Goal: Task Accomplishment & Management: Manage account settings

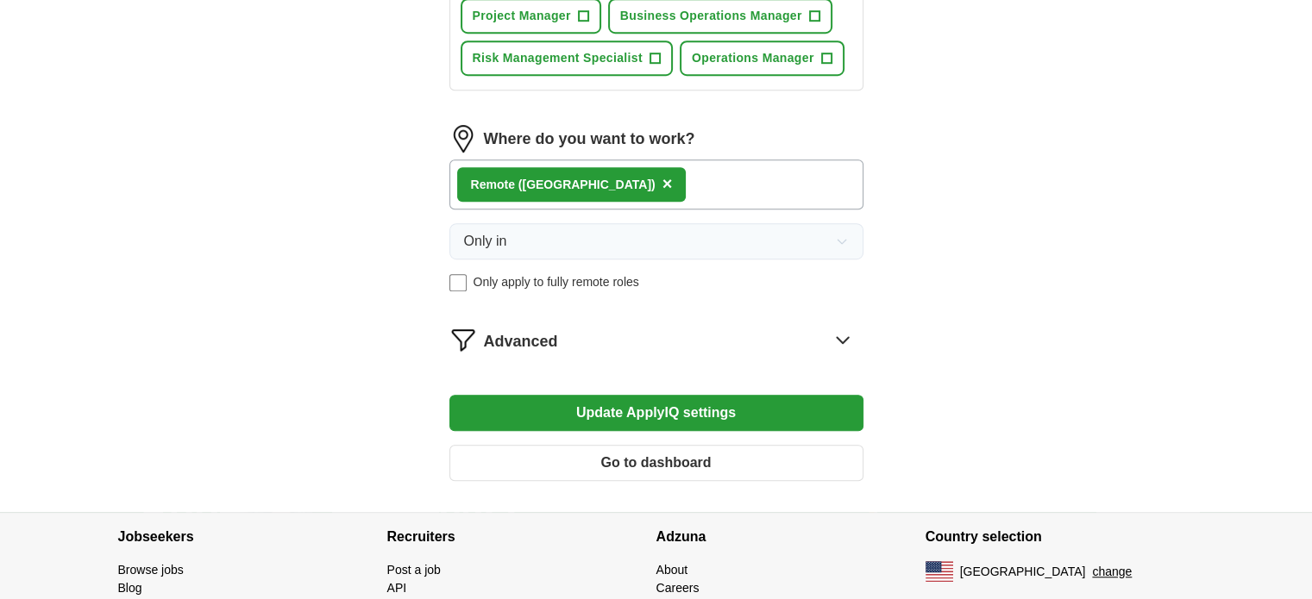
scroll to position [1121, 0]
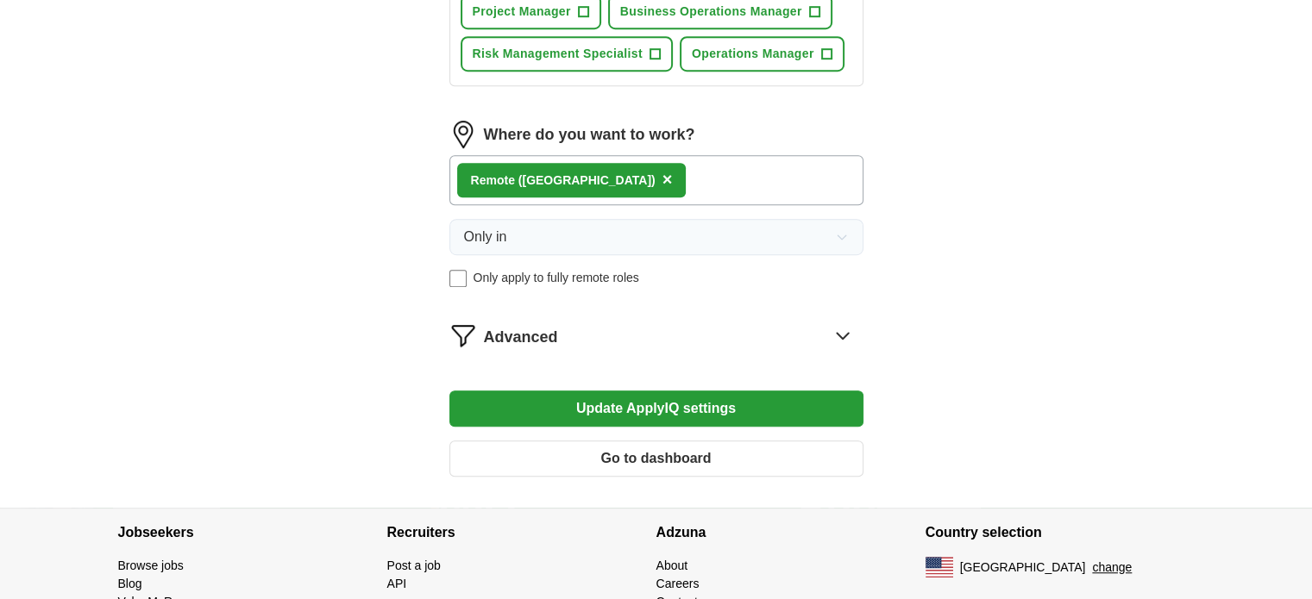
click at [542, 326] on span "Advanced" at bounding box center [521, 337] width 74 height 23
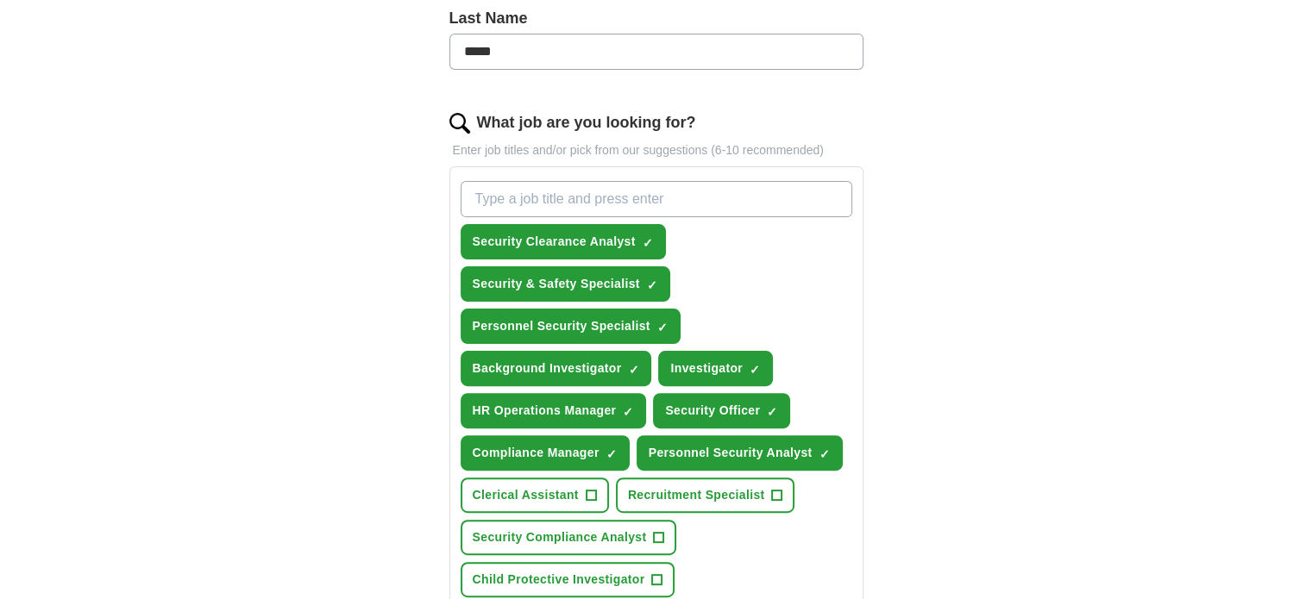
scroll to position [518, 0]
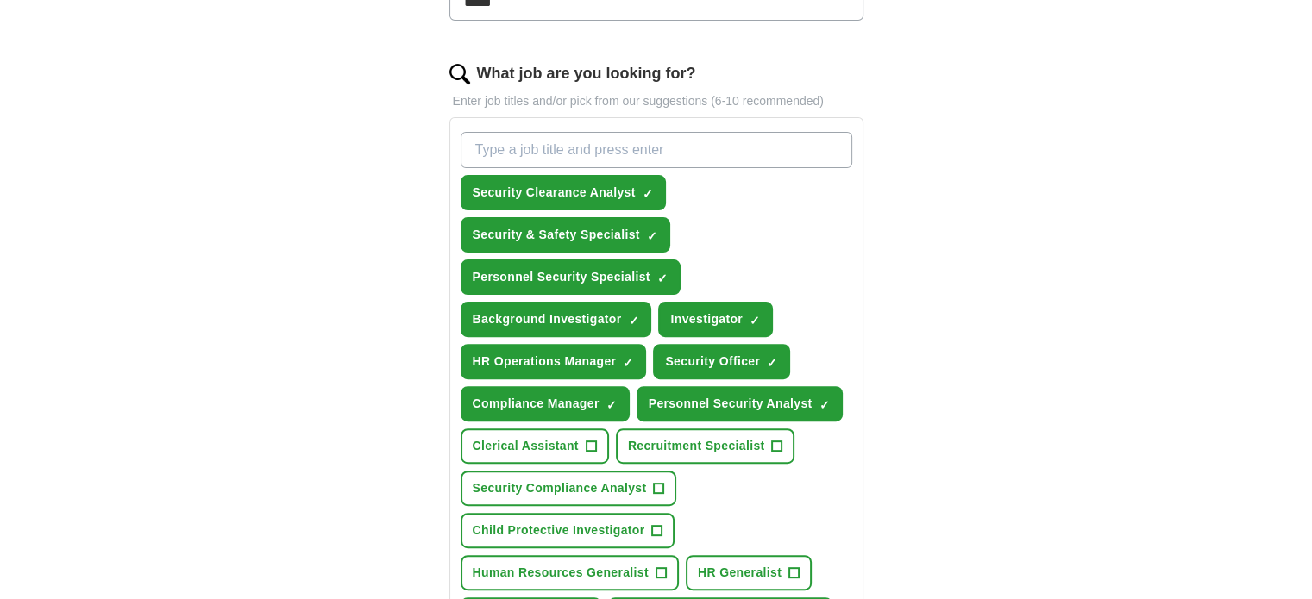
click at [587, 134] on input "What job are you looking for?" at bounding box center [657, 150] width 392 height 36
paste input "Workforce Coordinator"
type input "Workforce Coordinator"
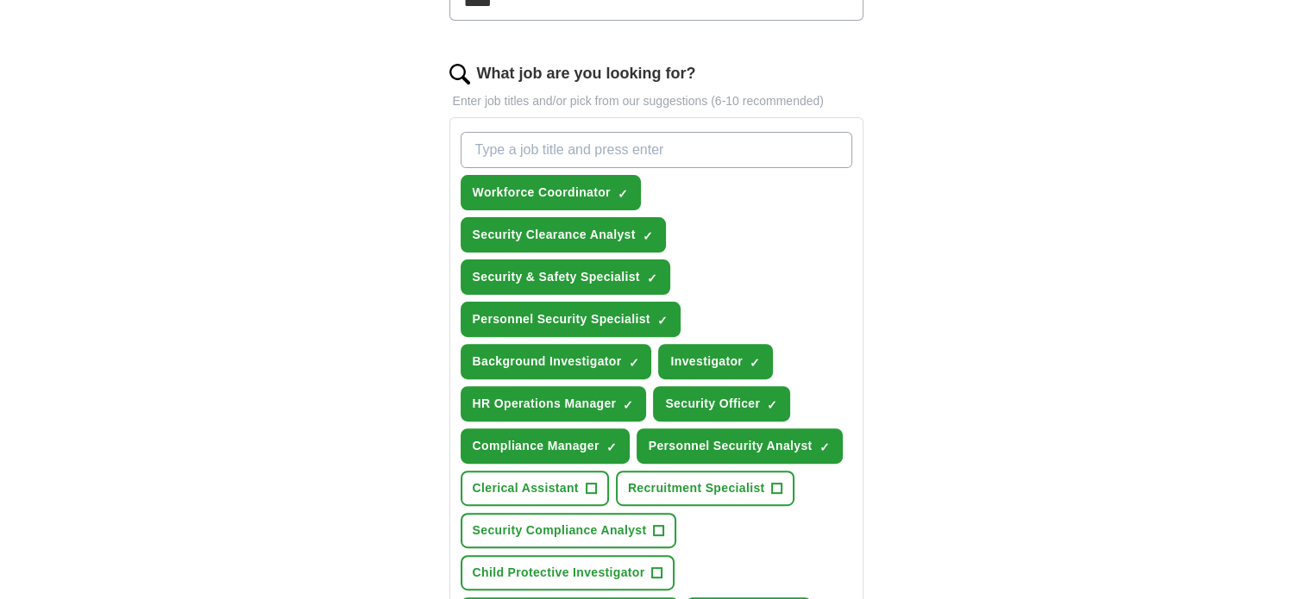
drag, startPoint x: 626, startPoint y: 157, endPoint x: 618, endPoint y: 146, distance: 14.1
click at [621, 154] on input "What job are you looking for?" at bounding box center [657, 150] width 392 height 36
paste input "Security Generalist"
type input "Security Generalist"
click at [600, 141] on input "What job are you looking for?" at bounding box center [657, 150] width 392 height 36
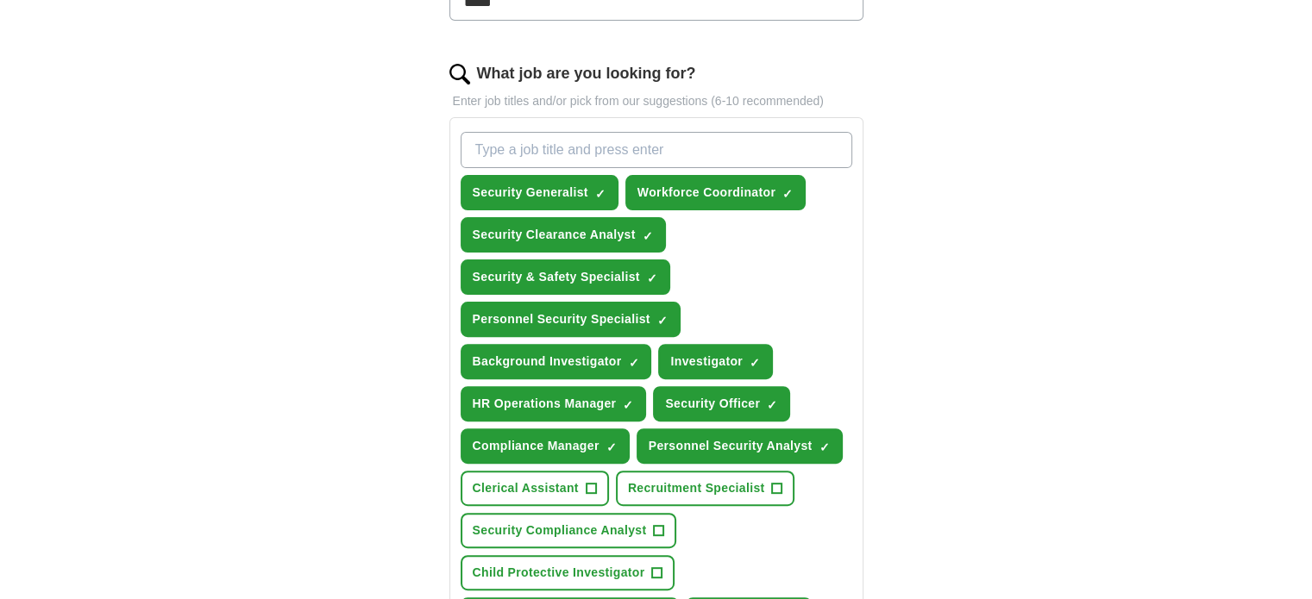
paste input "Desktop Background/Social Media Investigator"
drag, startPoint x: 604, startPoint y: 147, endPoint x: 683, endPoint y: 147, distance: 79.4
click at [683, 147] on input "Desktop Background/Social Media Investigator" at bounding box center [657, 150] width 392 height 36
type input "Desktop Background Investigator"
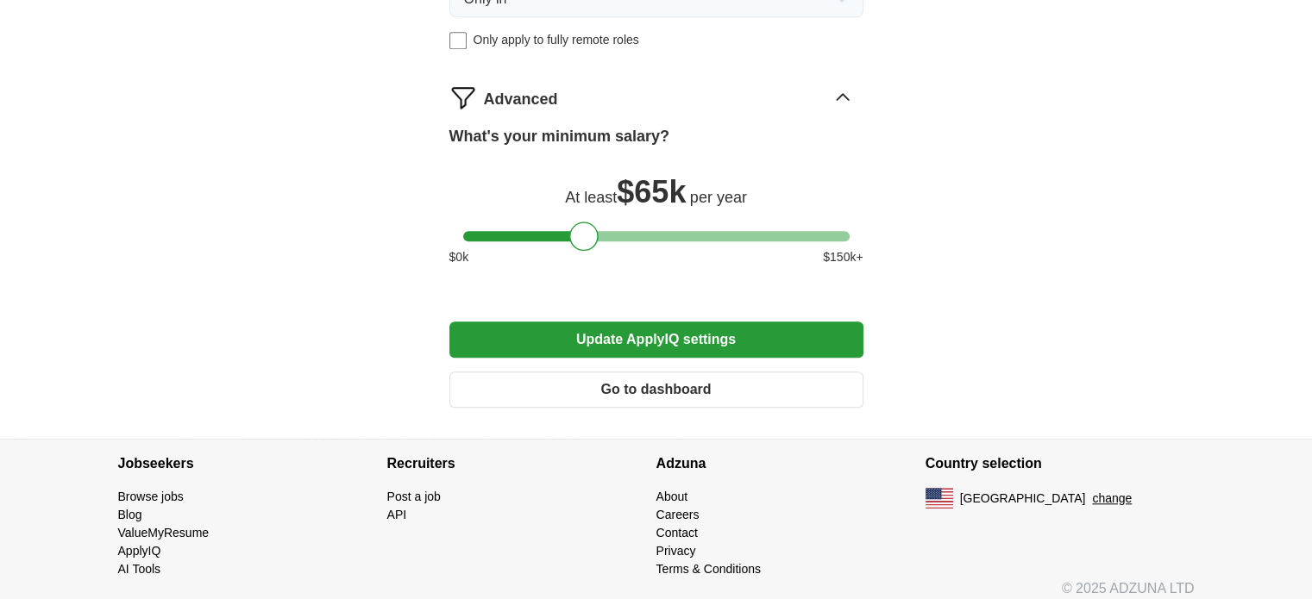
scroll to position [1445, 0]
click at [624, 323] on button "Update ApplyIQ settings" at bounding box center [656, 339] width 414 height 36
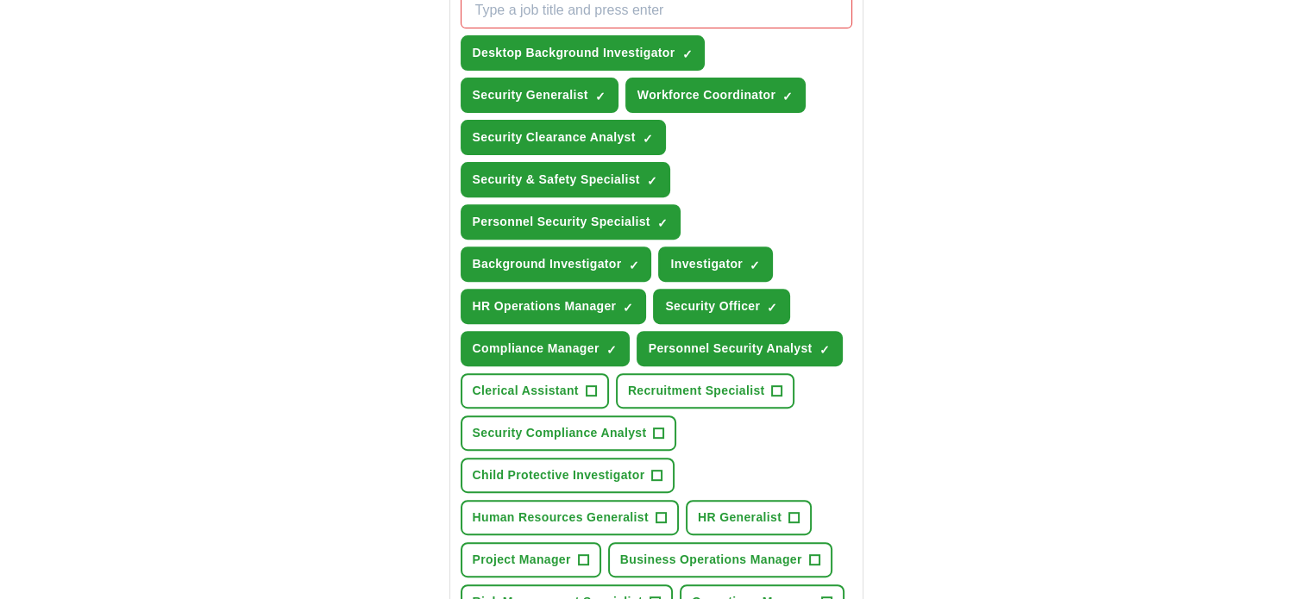
scroll to position [603, 0]
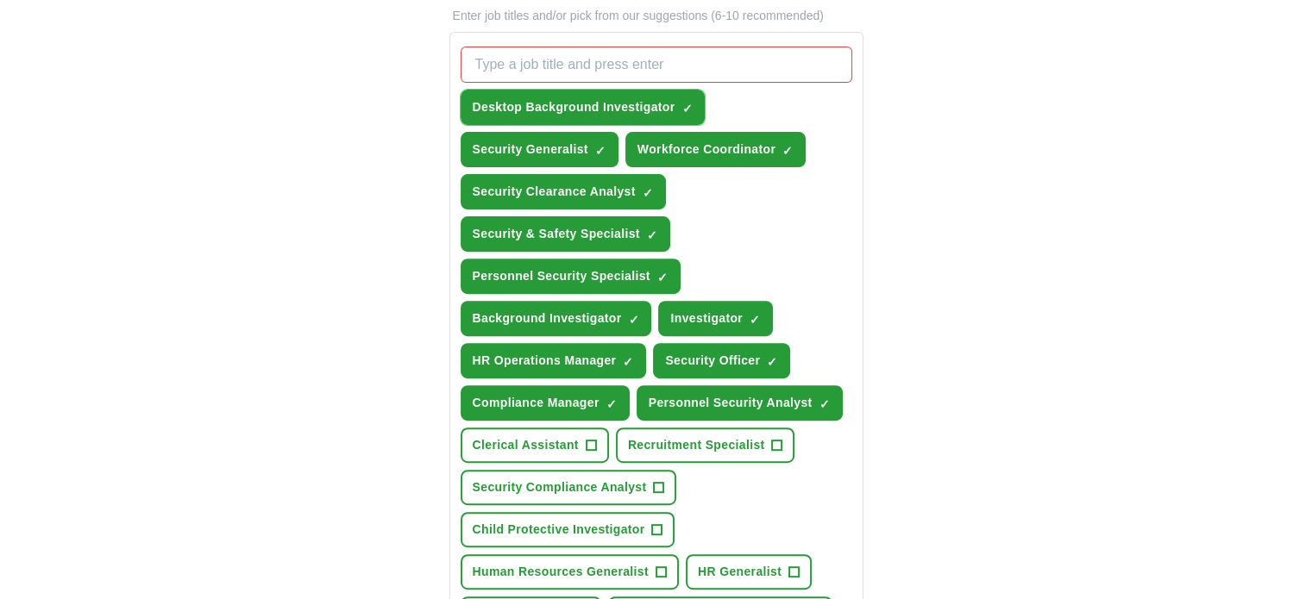
click at [683, 102] on span "✓" at bounding box center [686, 109] width 10 height 14
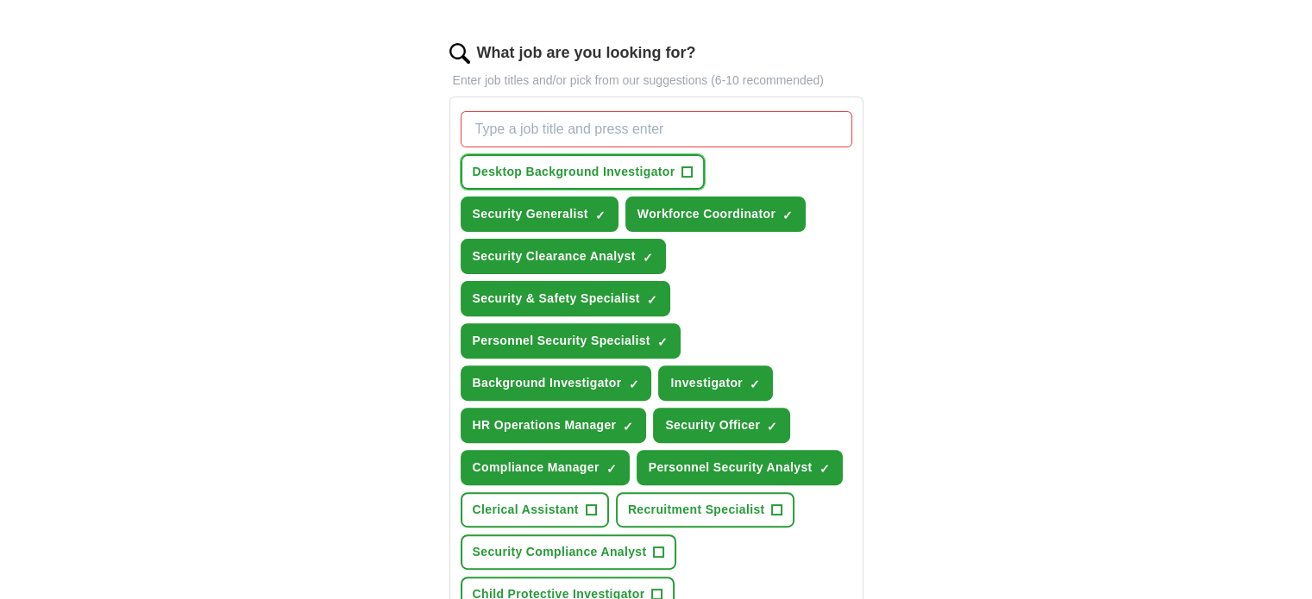
scroll to position [517, 0]
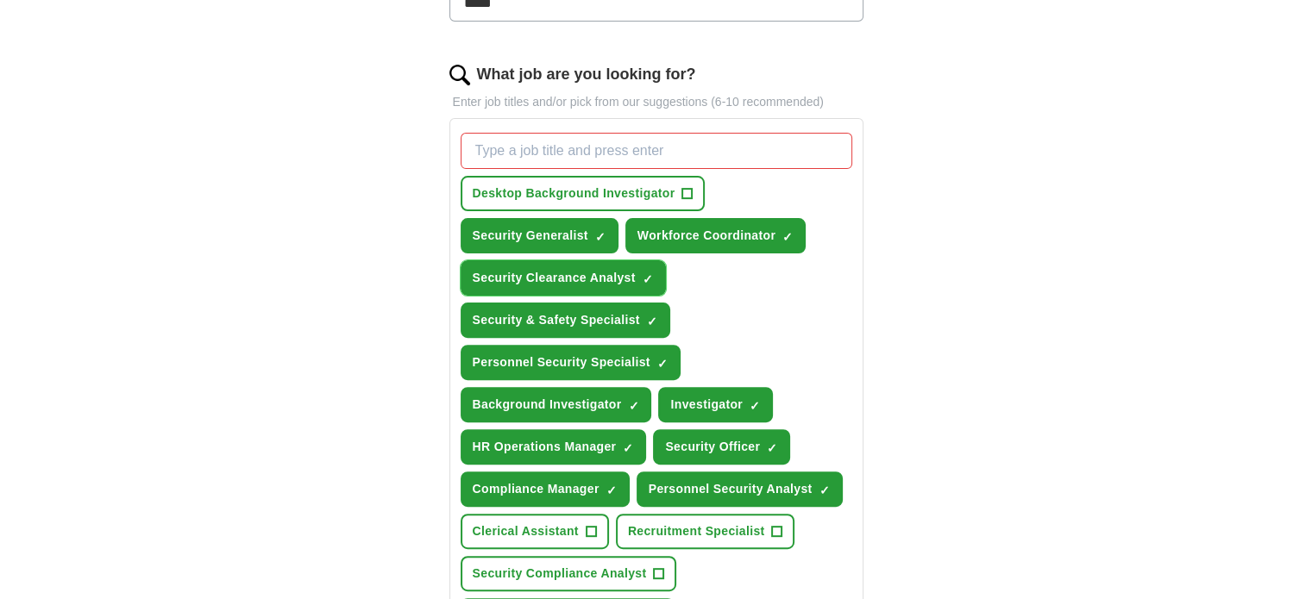
click at [649, 273] on span "✓" at bounding box center [648, 280] width 10 height 14
click at [649, 272] on span "+" at bounding box center [648, 279] width 10 height 14
click at [767, 442] on span "✓" at bounding box center [772, 449] width 10 height 14
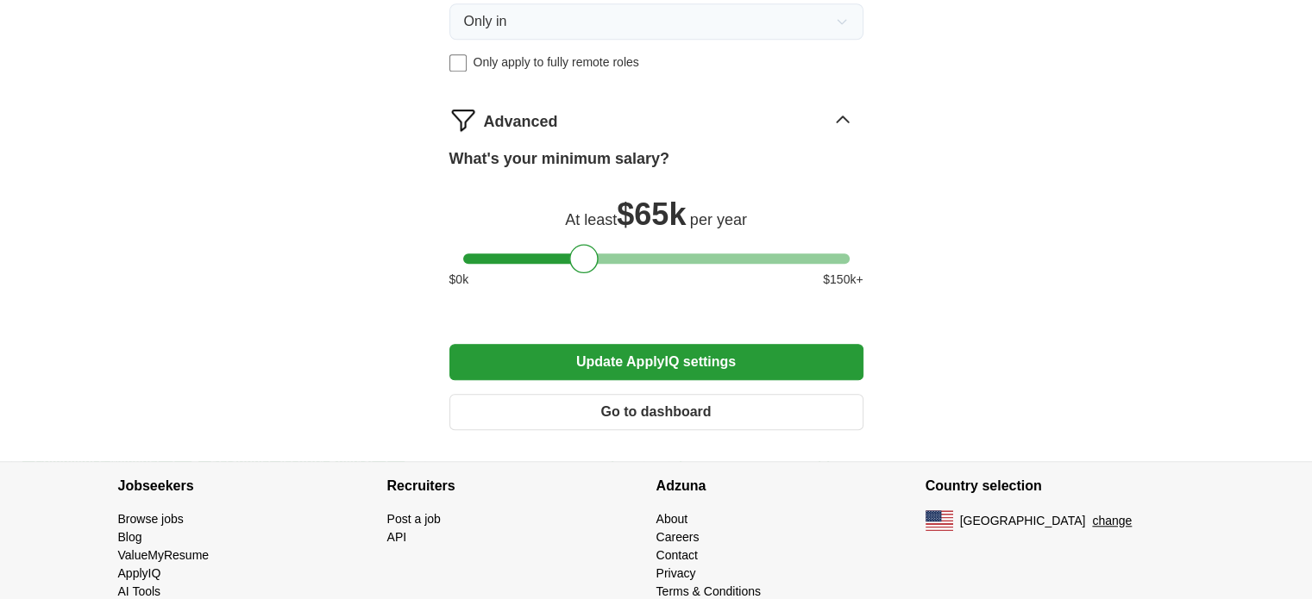
scroll to position [1445, 0]
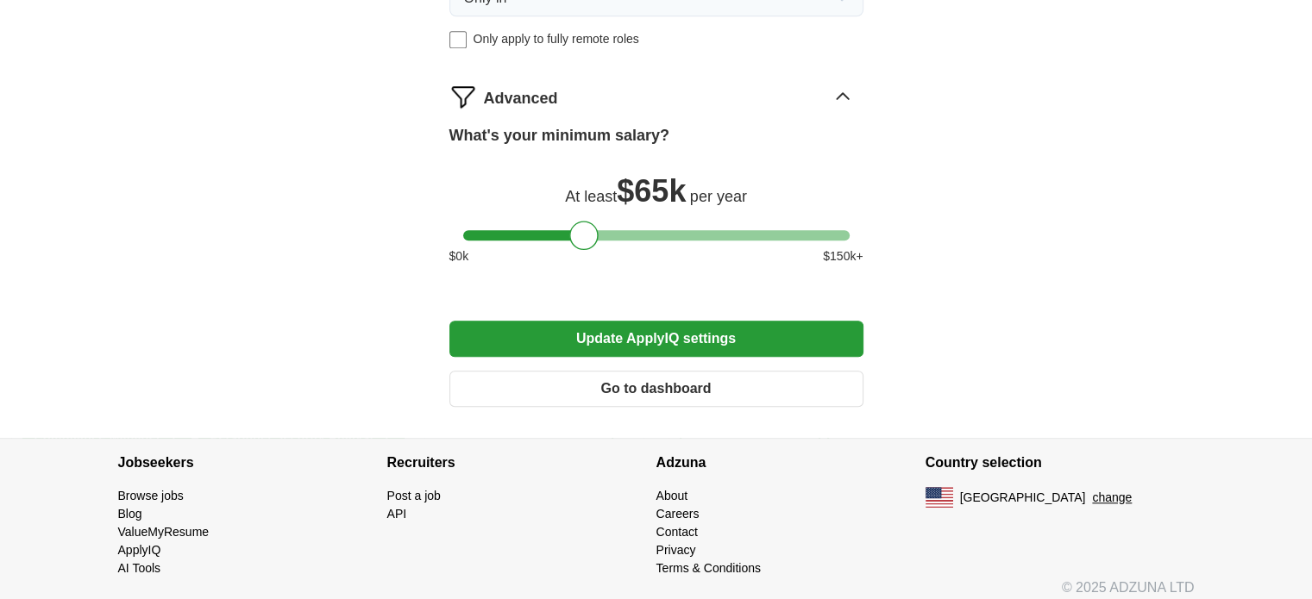
click at [612, 328] on button "Update ApplyIQ settings" at bounding box center [656, 339] width 414 height 36
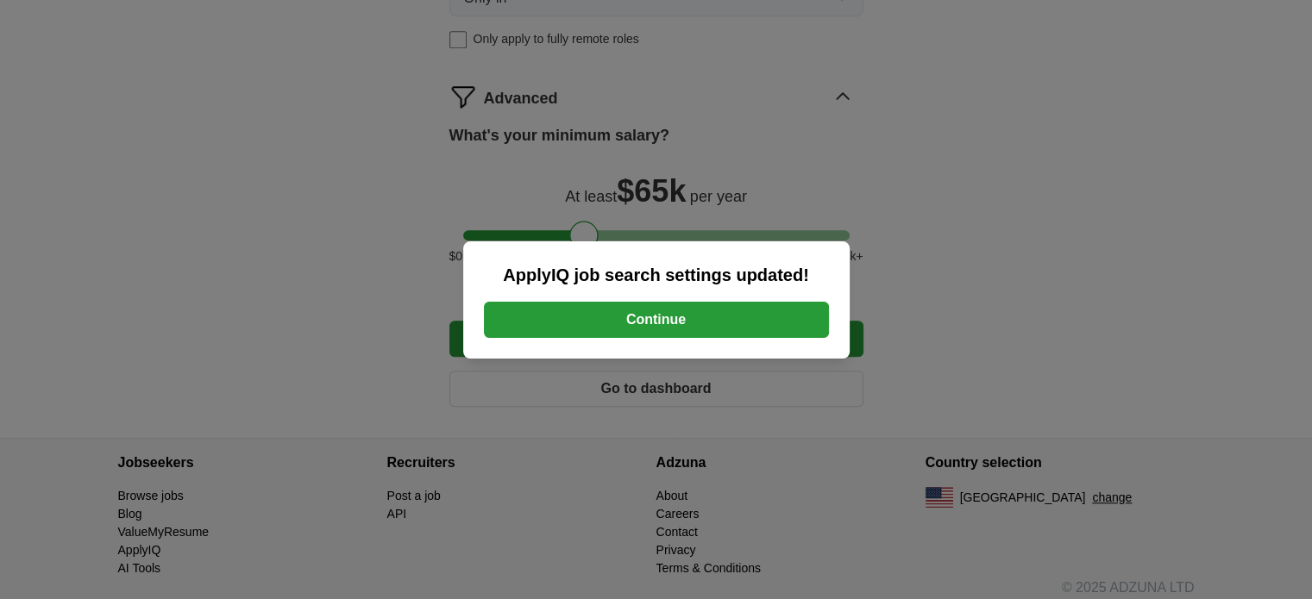
click at [675, 317] on button "Continue" at bounding box center [656, 320] width 345 height 36
